Goal: Transaction & Acquisition: Purchase product/service

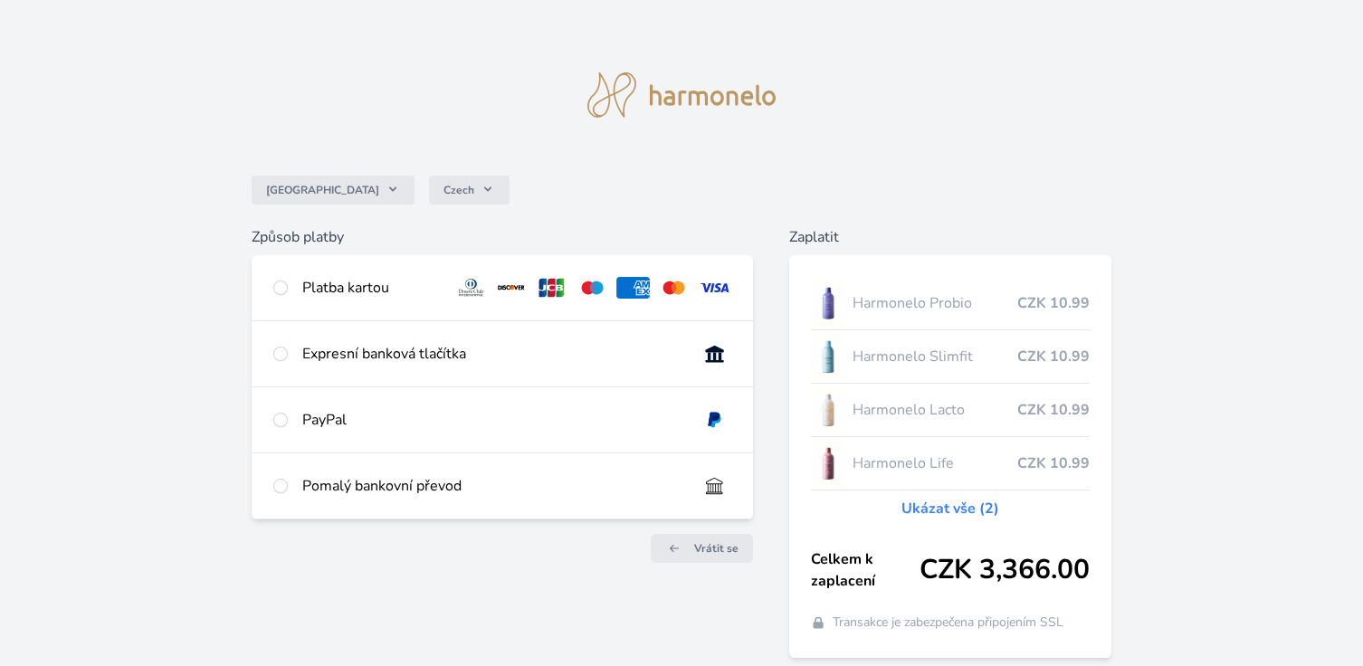
click at [366, 299] on div "Platba kartou" at bounding box center [371, 288] width 138 height 22
radio input "true"
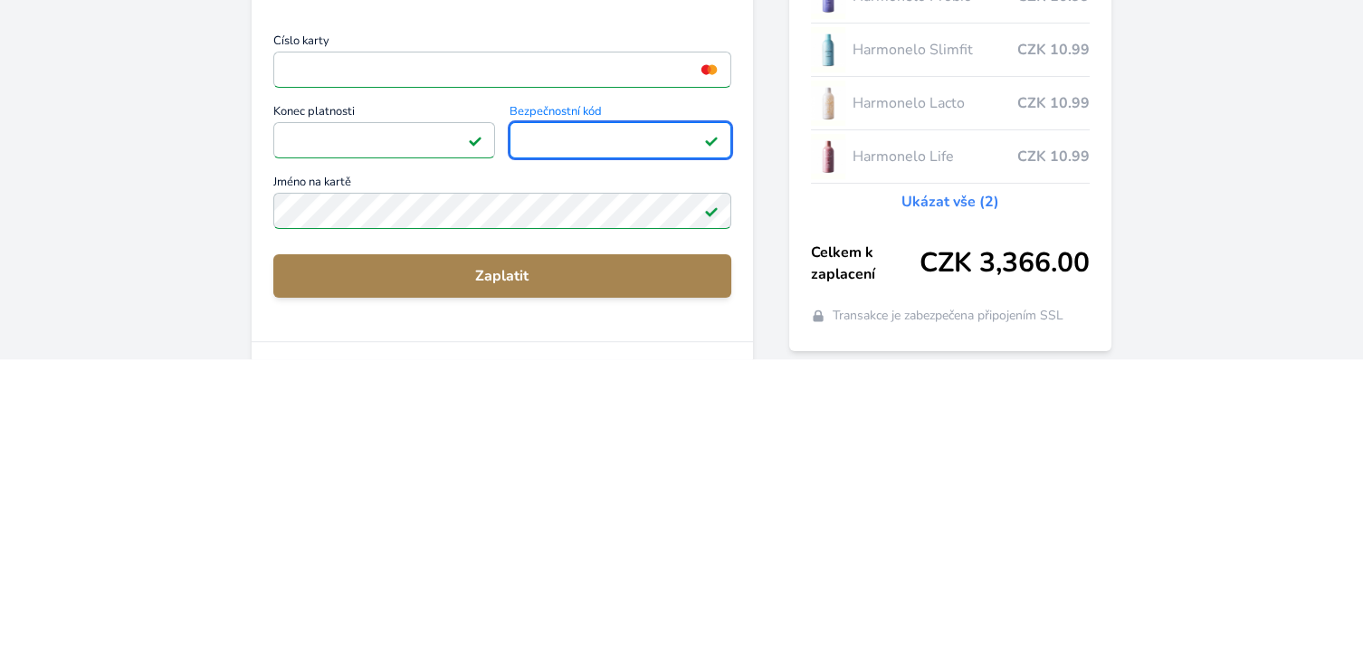
click at [512, 587] on span "Zaplatit" at bounding box center [502, 583] width 429 height 22
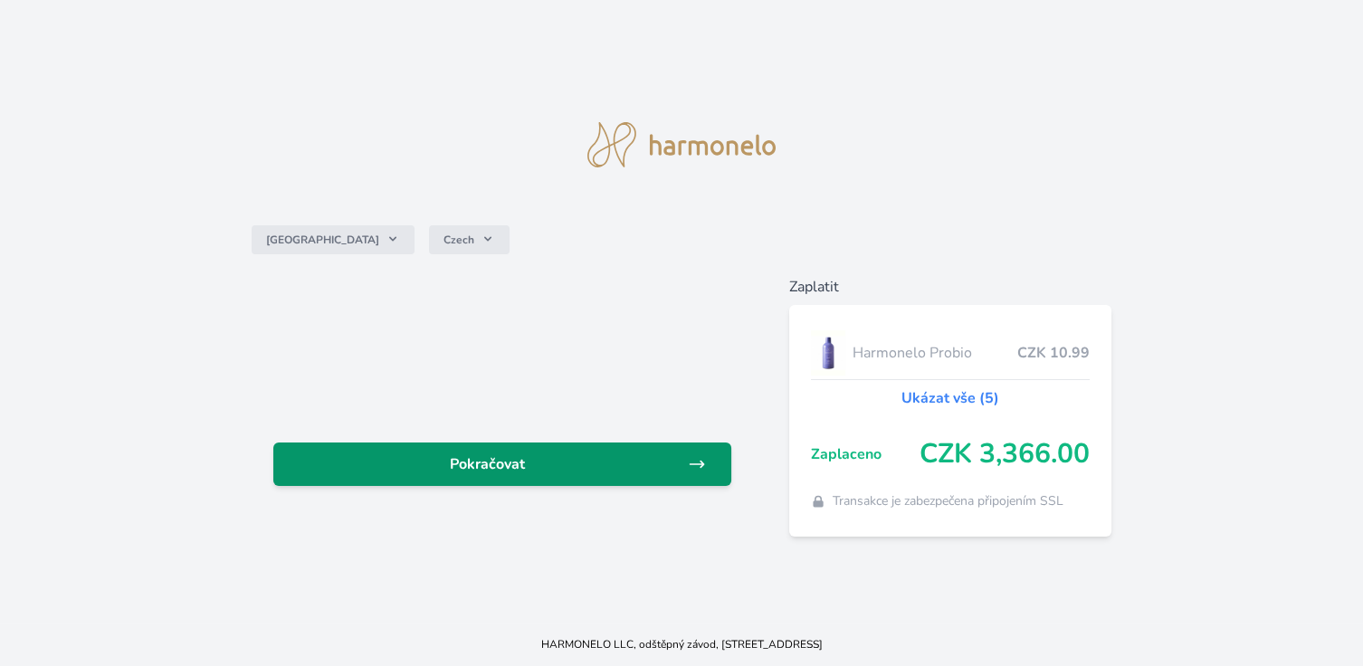
click at [531, 475] on span "Pokračovat" at bounding box center [488, 465] width 400 height 22
